Goal: Browse casually

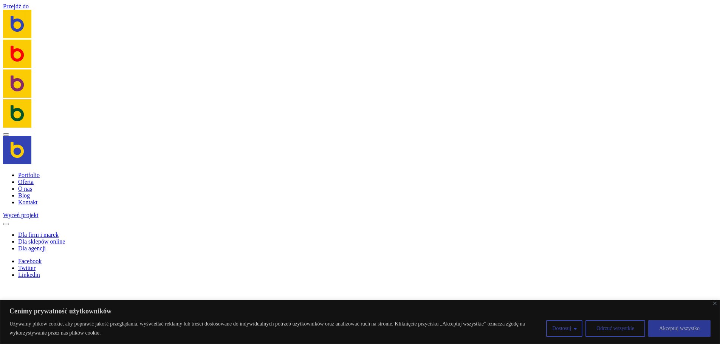
click at [687, 329] on button "Akceptuj wszystko" at bounding box center [679, 328] width 62 height 17
